Goal: Find specific page/section: Find specific page/section

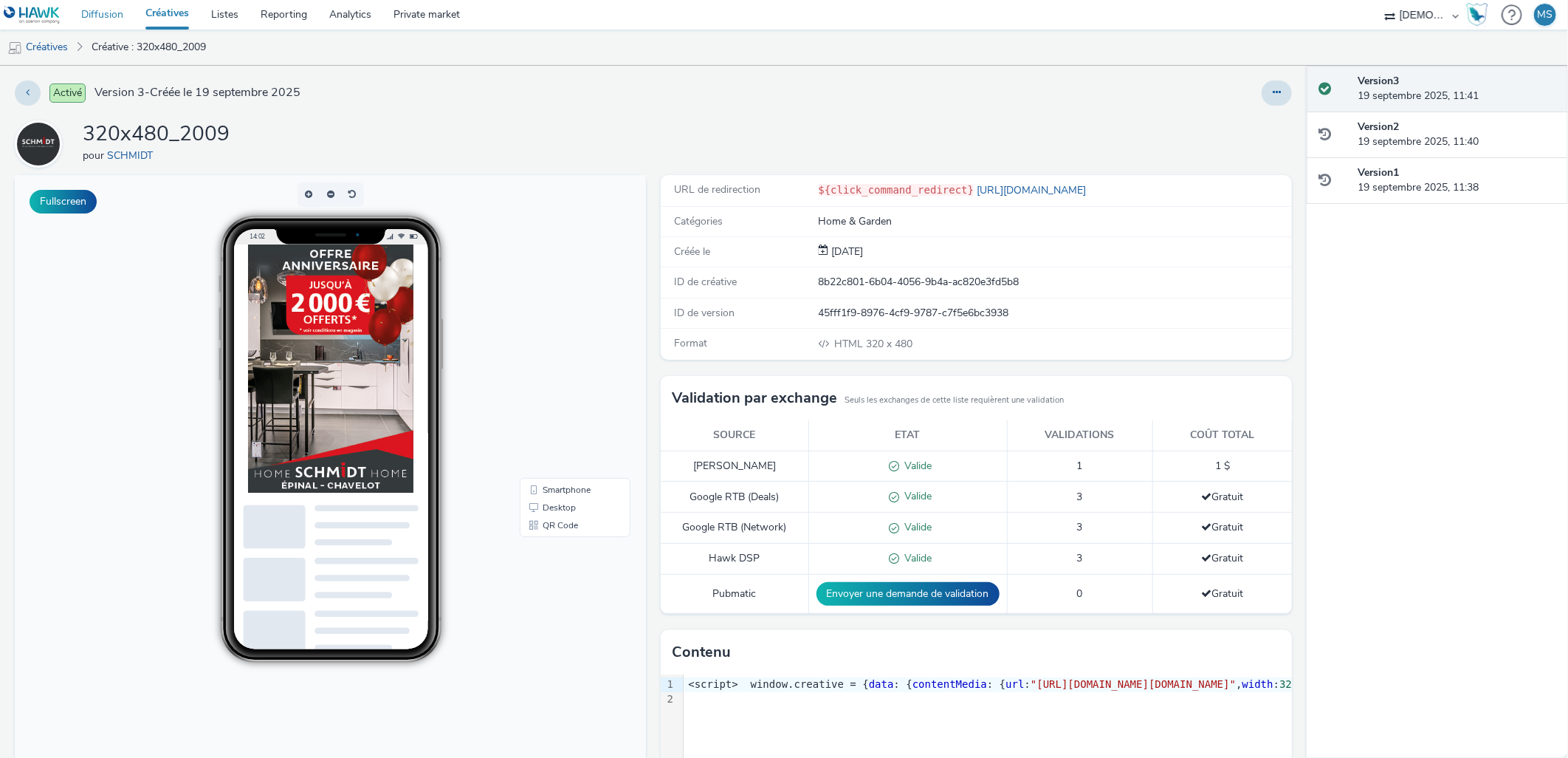
click at [106, 10] on link "Diffusion" at bounding box center [102, 15] width 65 height 29
click at [49, 54] on link "Créatives" at bounding box center [37, 46] width 76 height 36
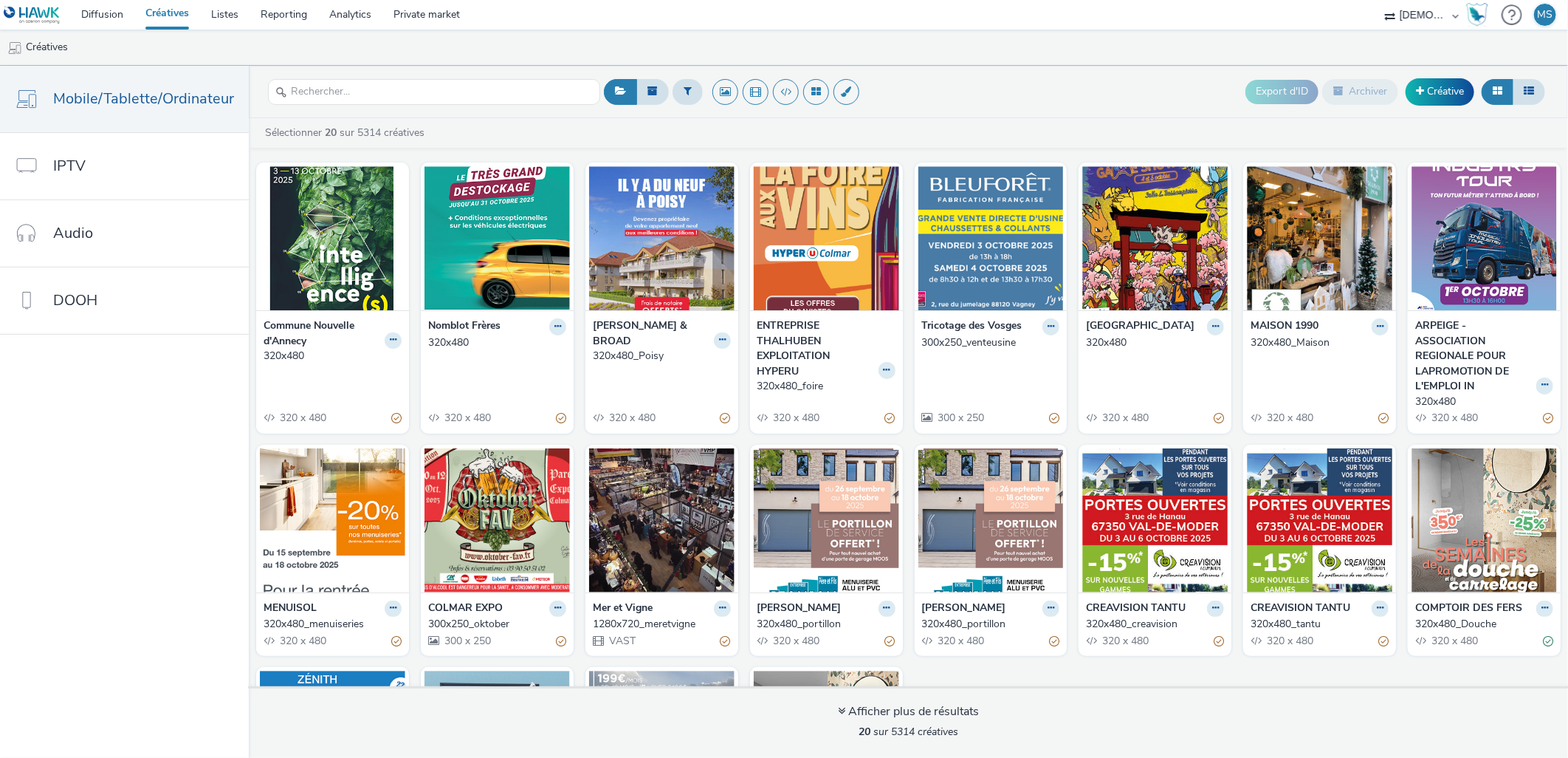
click at [167, 25] on link "Créatives" at bounding box center [168, 15] width 66 height 29
